Goal: Task Accomplishment & Management: Manage account settings

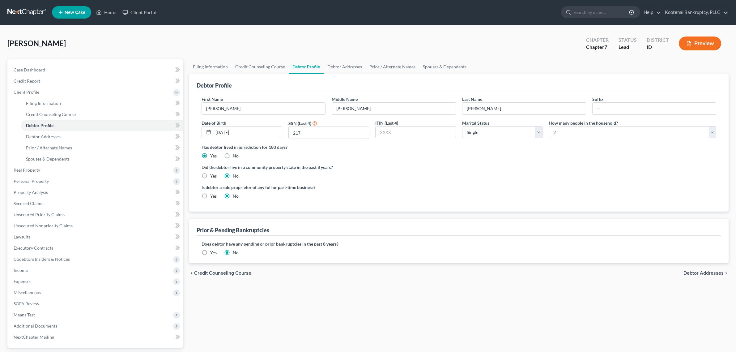
select select "0"
select select "1"
click at [109, 12] on link "Home" at bounding box center [106, 12] width 26 height 11
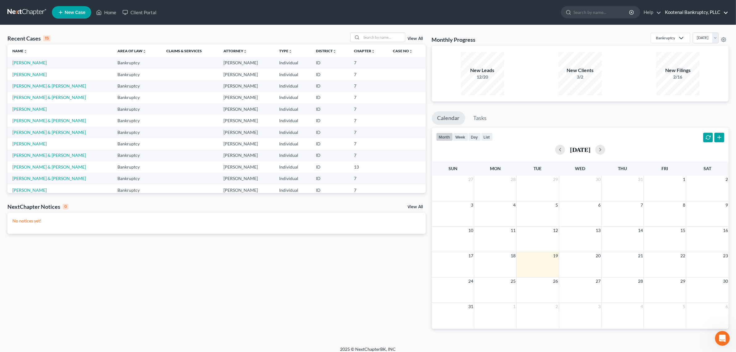
click at [701, 13] on link "Kootenai Bankruptcy, PLLC" at bounding box center [695, 12] width 66 height 11
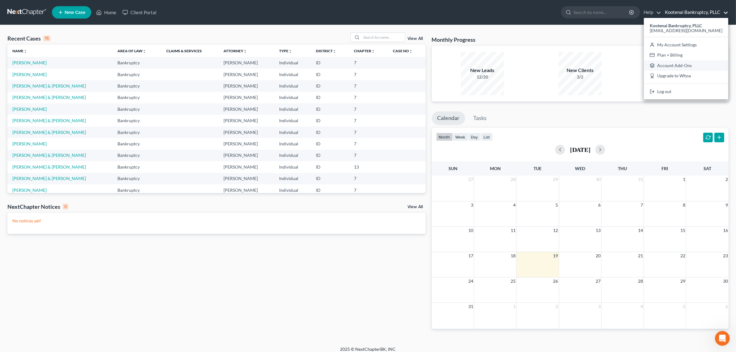
click at [676, 64] on link "Account Add-Ons" at bounding box center [686, 65] width 84 height 11
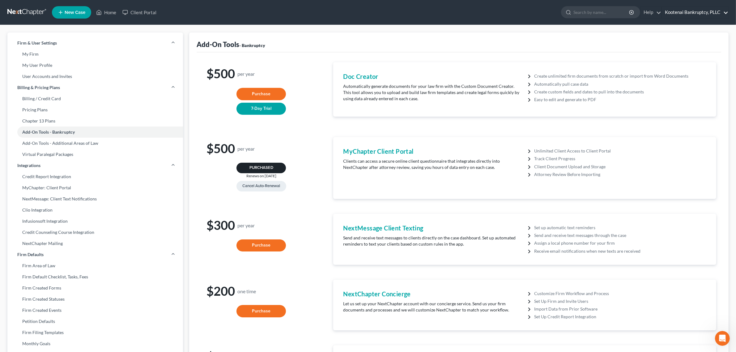
click at [699, 10] on link "Kootenai Bankruptcy, PLLC" at bounding box center [695, 12] width 66 height 11
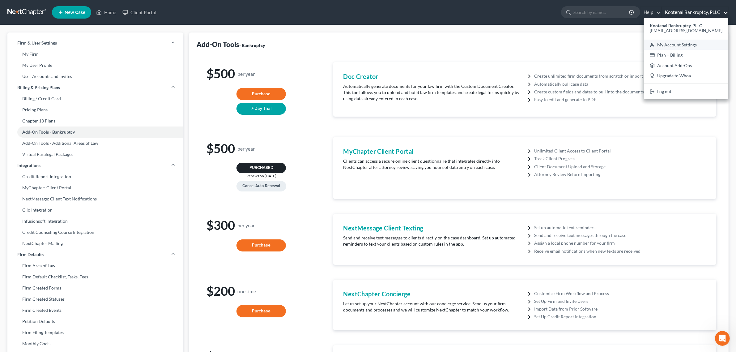
click at [705, 47] on link "My Account Settings" at bounding box center [686, 45] width 84 height 11
select select "23"
select select "29"
select select "13"
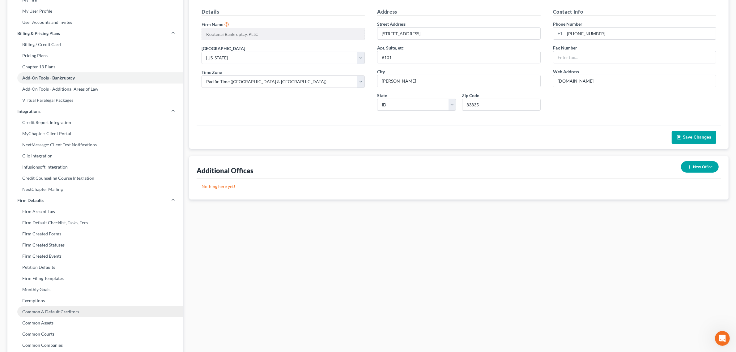
scroll to position [116, 0]
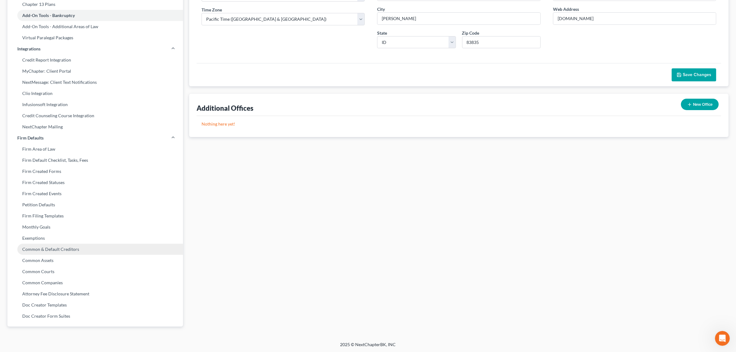
click at [59, 246] on link "Common & Default Creditors" at bounding box center [95, 249] width 176 height 11
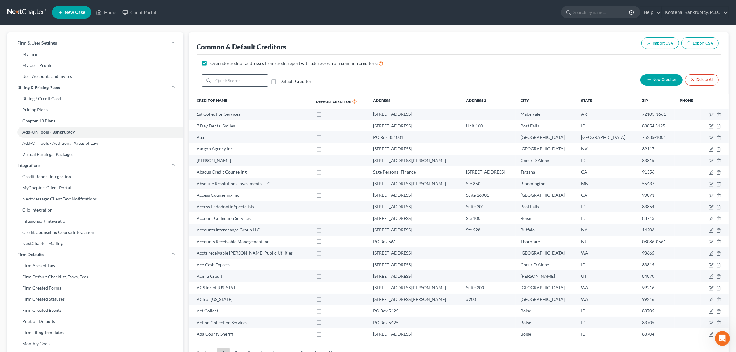
click at [245, 86] on input "search" at bounding box center [240, 80] width 55 height 12
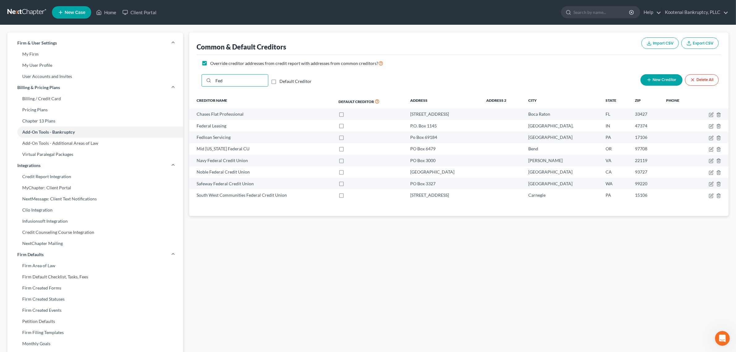
type input "Fed"
